Goal: Check status: Check status

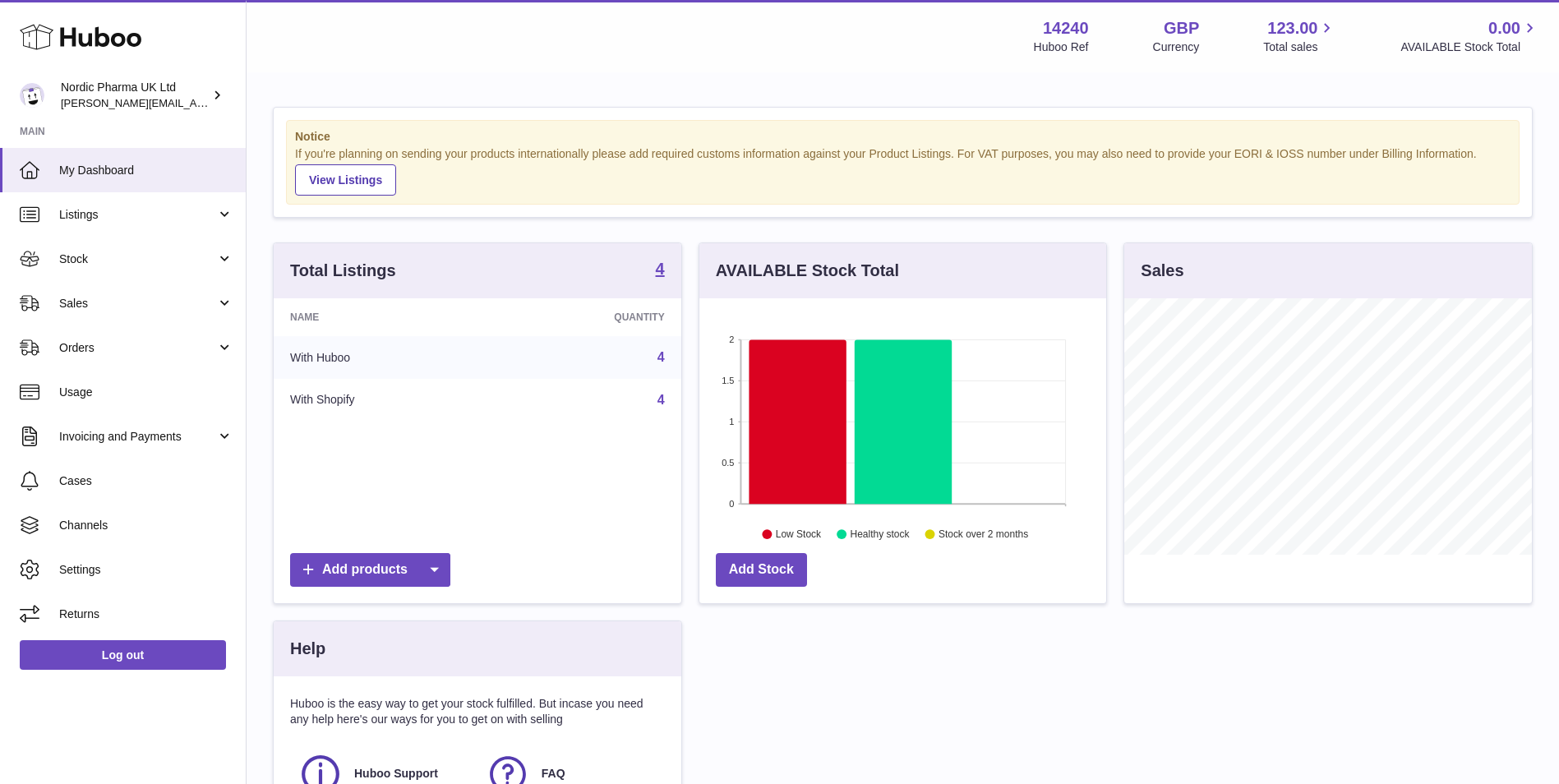
scroll to position [257, 407]
click at [101, 250] on link "Stock" at bounding box center [122, 258] width 246 height 44
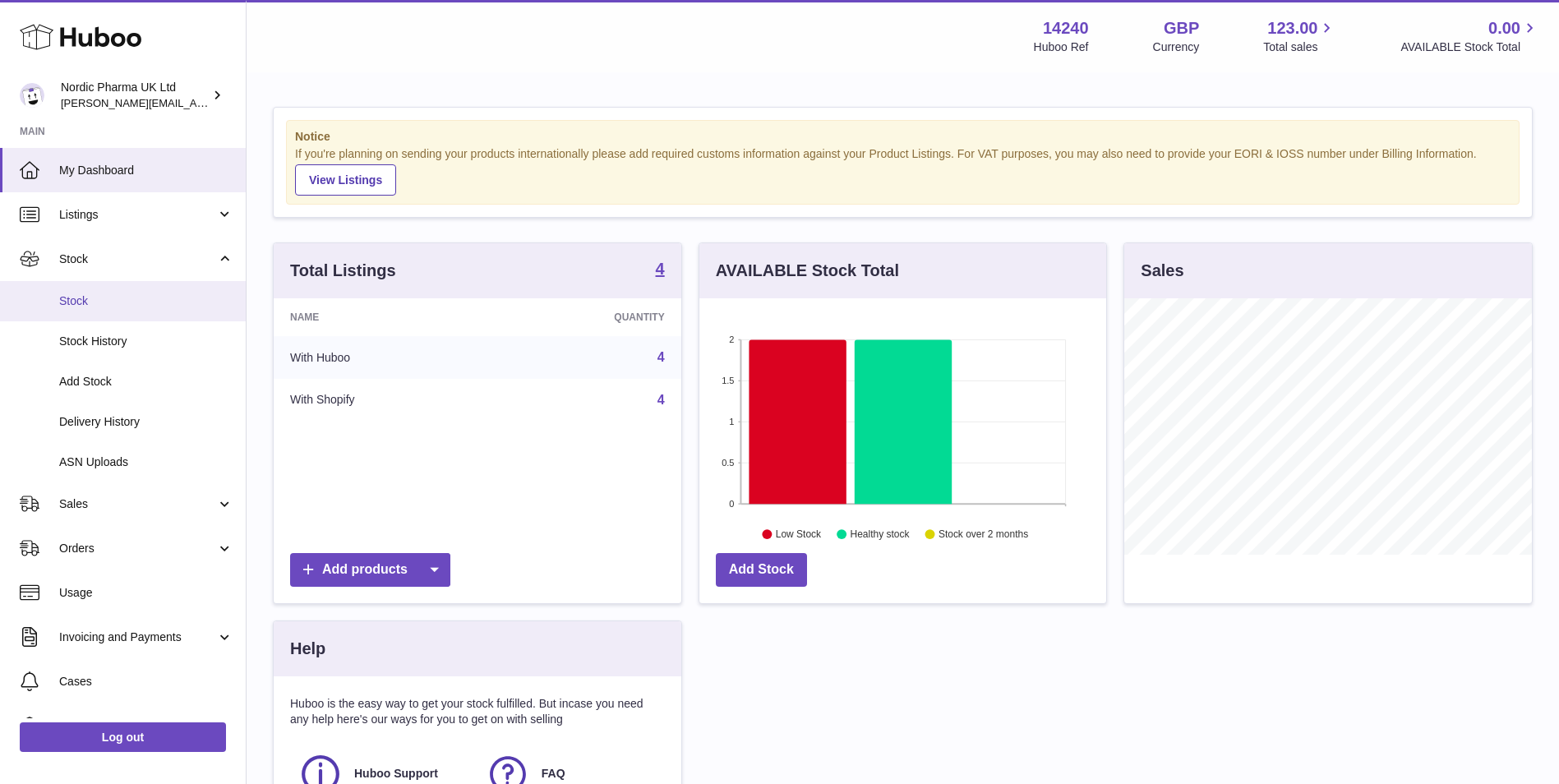
click at [88, 299] on span "Stock" at bounding box center [147, 301] width 174 height 16
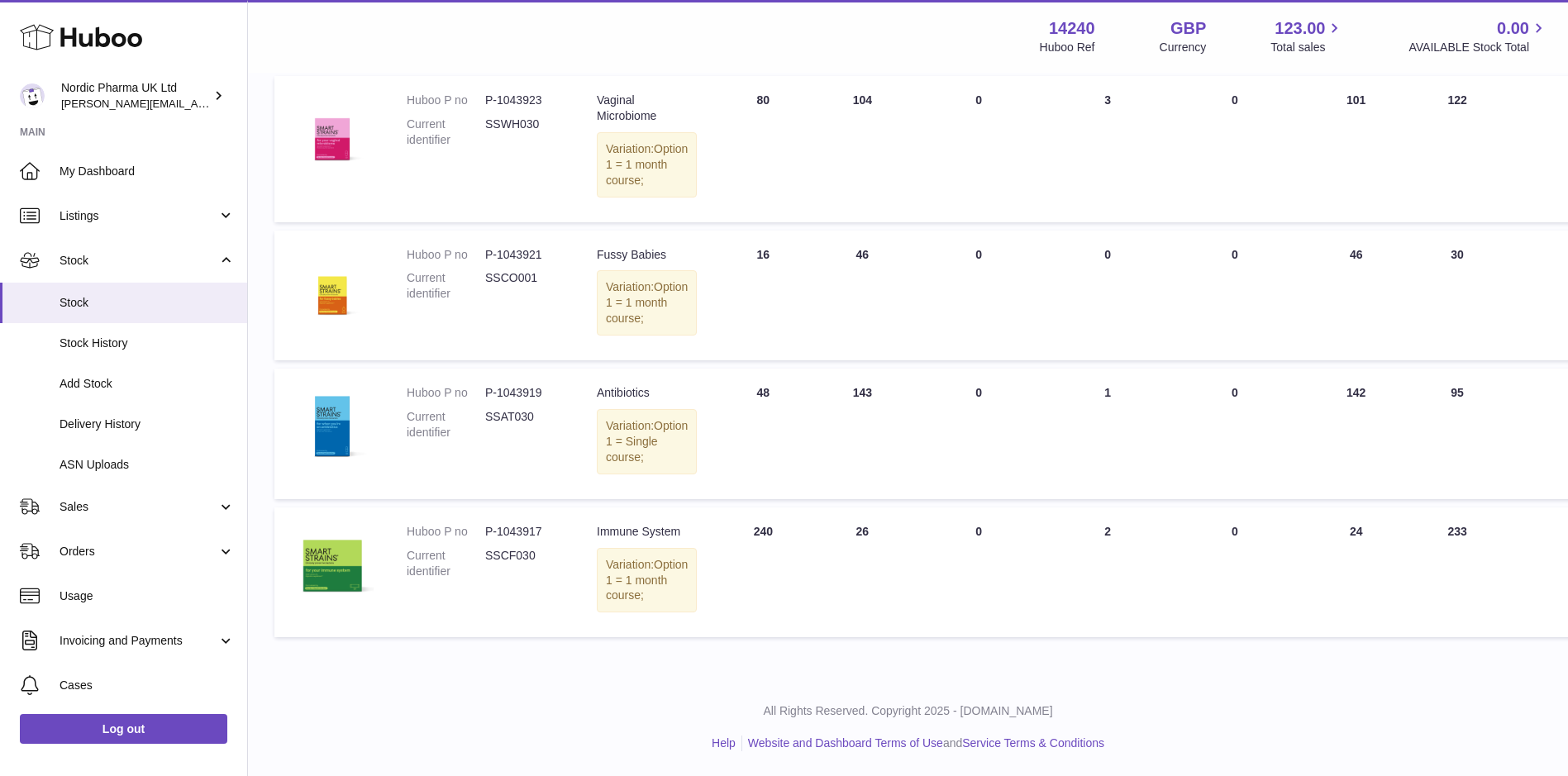
scroll to position [331, 0]
click at [105, 501] on span "Sales" at bounding box center [138, 507] width 158 height 16
click at [67, 545] on span "Sales" at bounding box center [148, 549] width 175 height 16
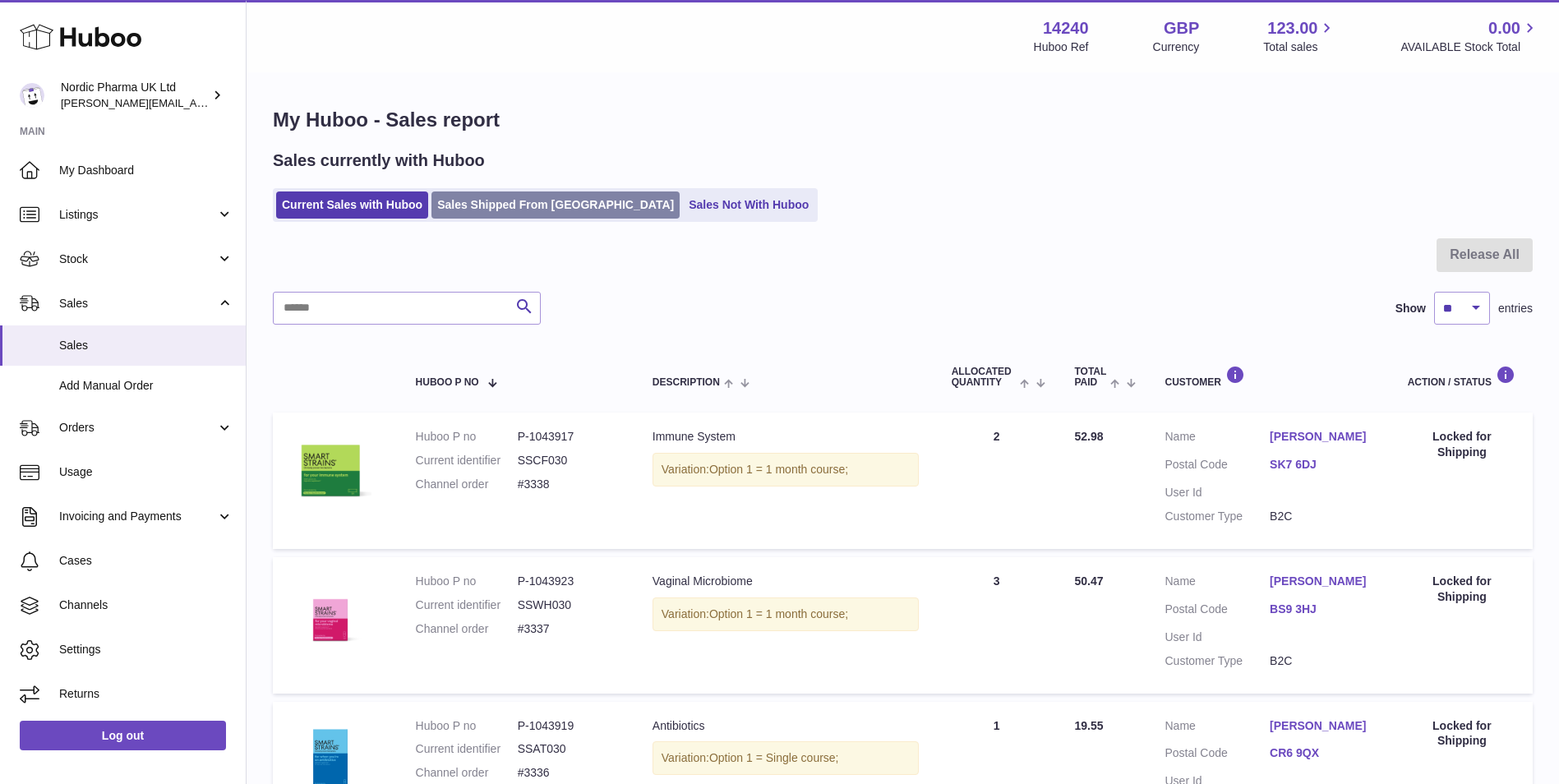
click at [544, 205] on link "Sales Shipped From [GEOGRAPHIC_DATA]" at bounding box center [556, 205] width 248 height 27
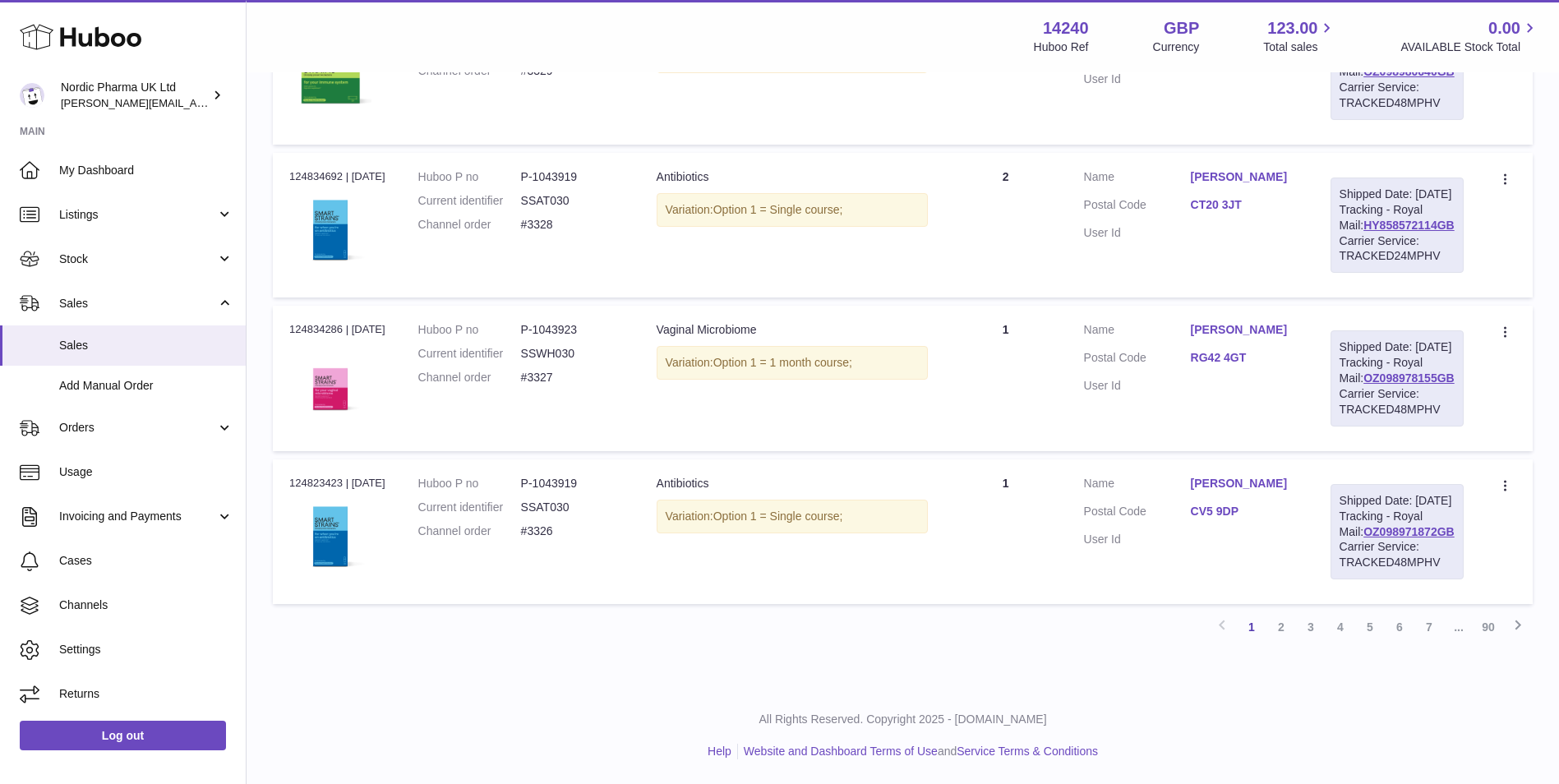
scroll to position [1620, 0]
click at [1287, 629] on link "2" at bounding box center [1281, 626] width 29 height 29
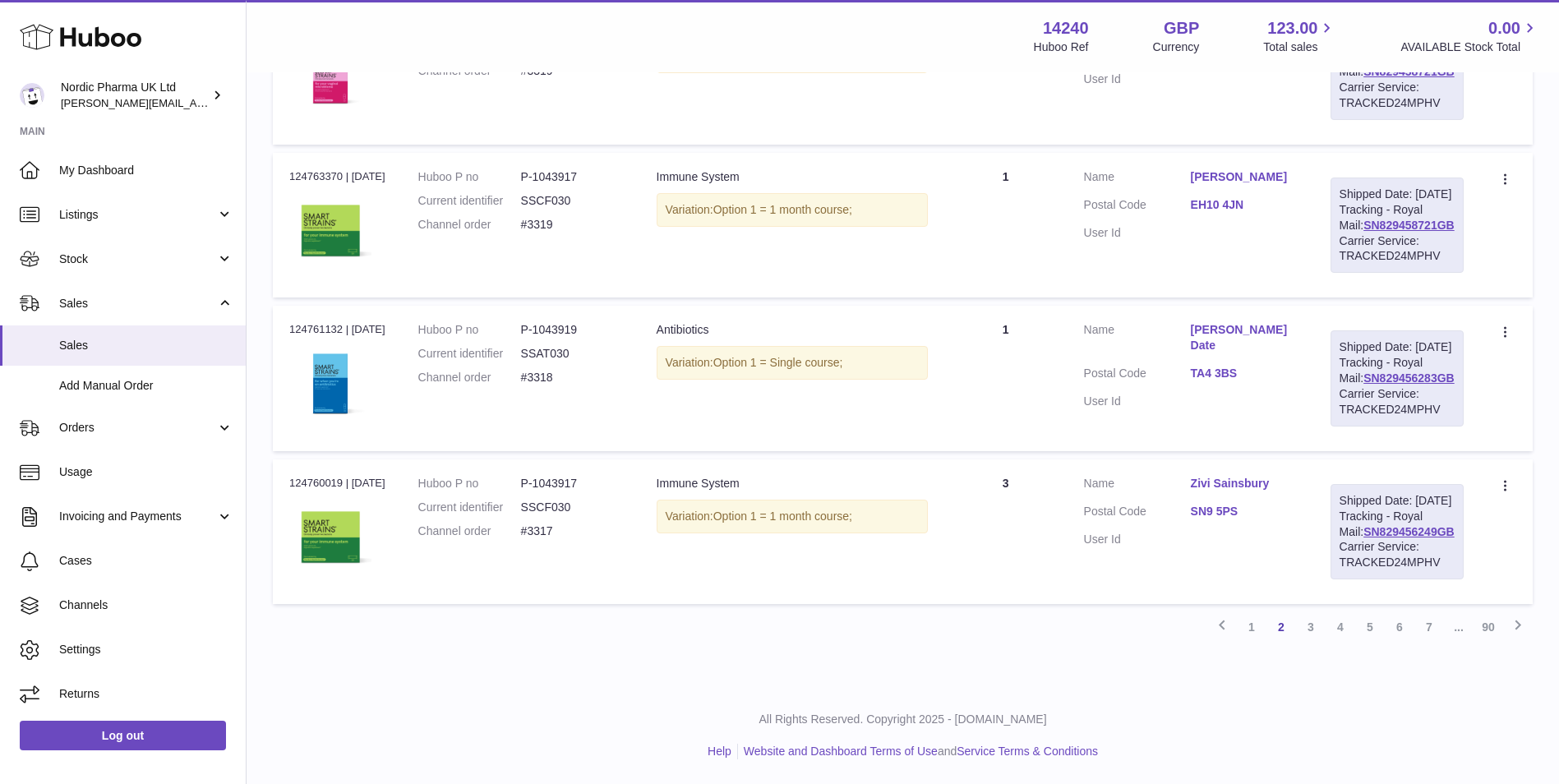
scroll to position [1620, 0]
click at [1308, 631] on link "3" at bounding box center [1311, 626] width 29 height 29
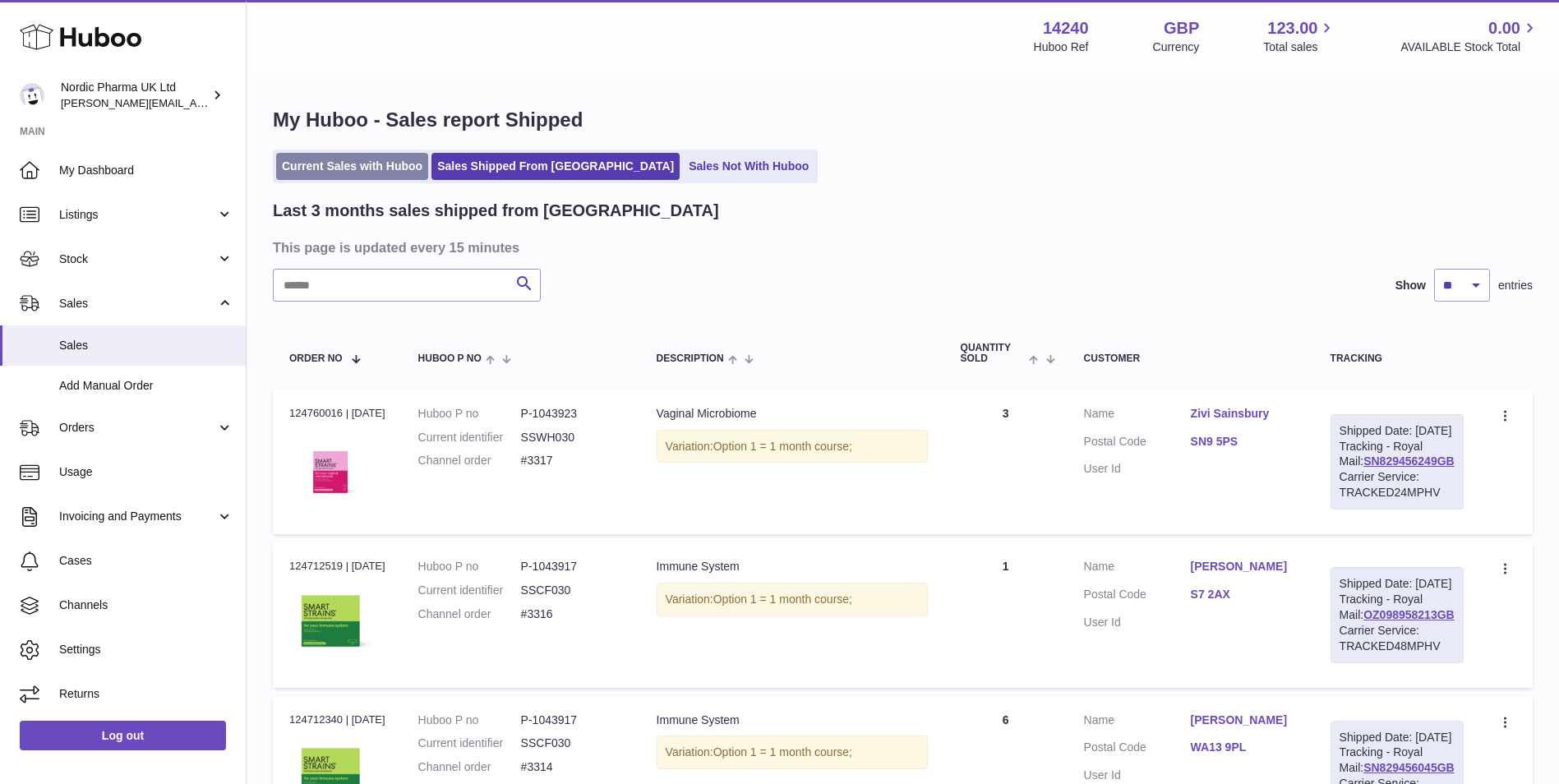
click at [336, 159] on link "Current Sales with Huboo" at bounding box center [351, 166] width 152 height 27
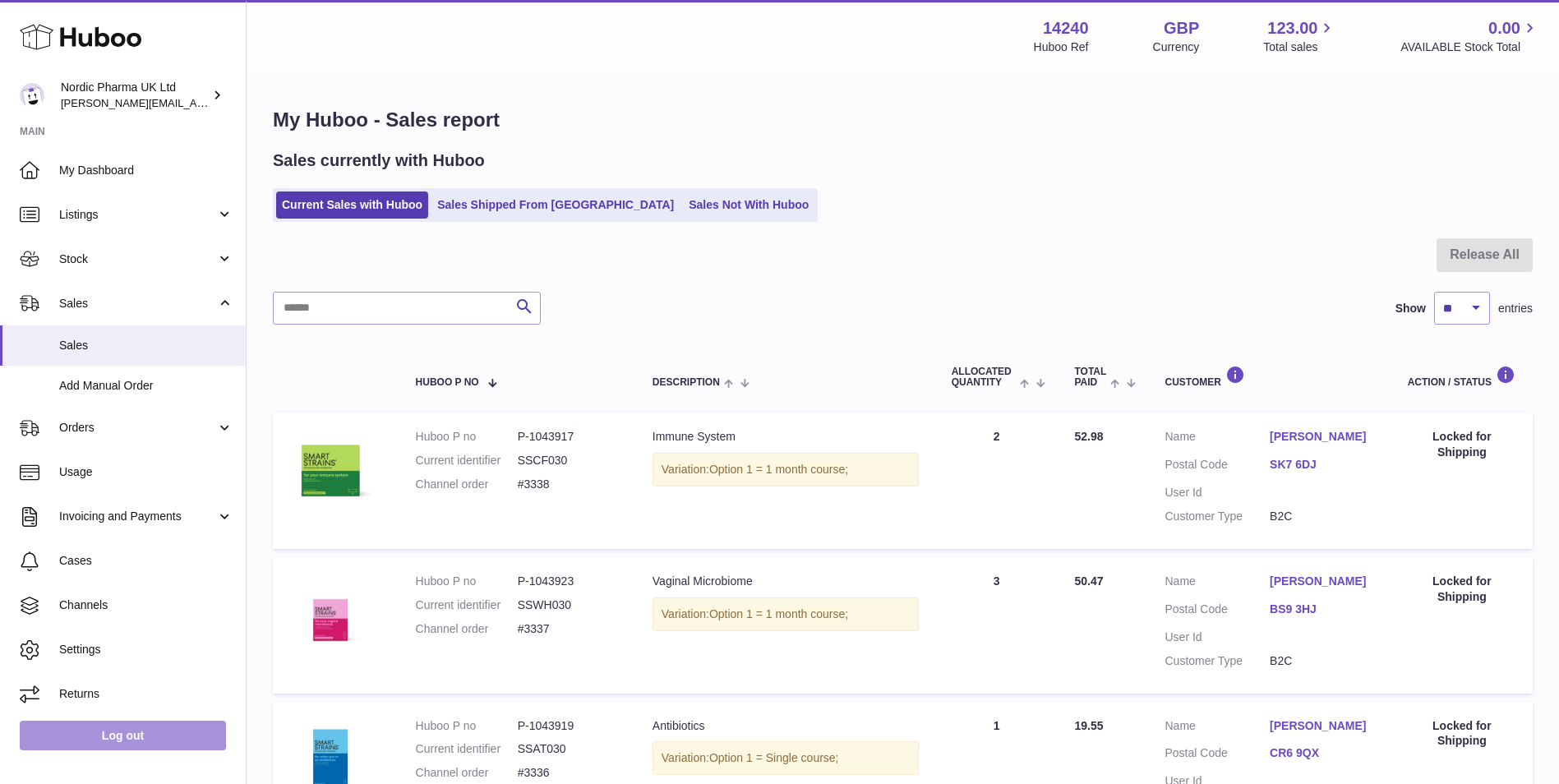
click at [145, 740] on link "Log out" at bounding box center [123, 735] width 206 height 29
